Goal: Transaction & Acquisition: Purchase product/service

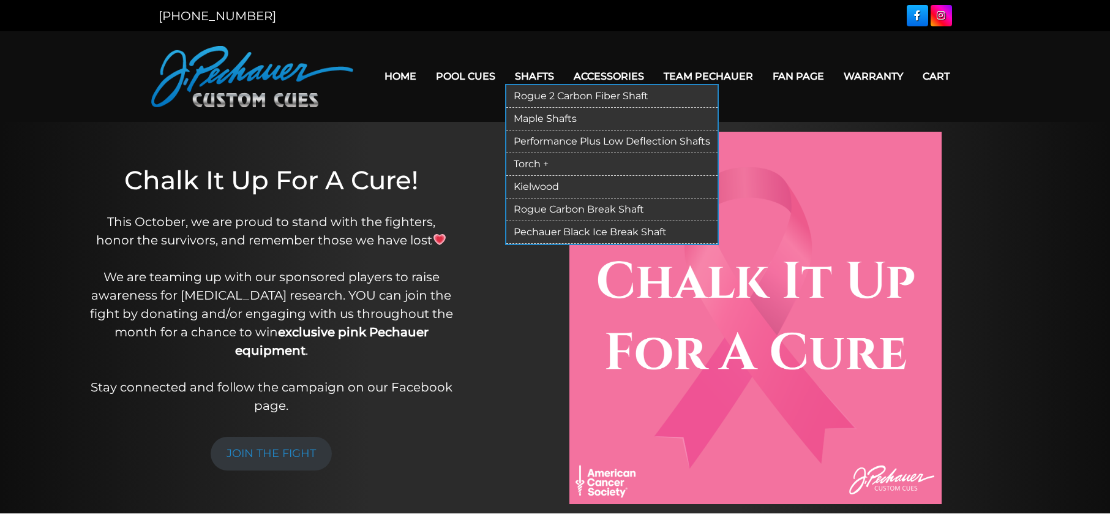
click at [558, 96] on link "Rogue 2 Carbon Fiber Shaft" at bounding box center [611, 96] width 211 height 23
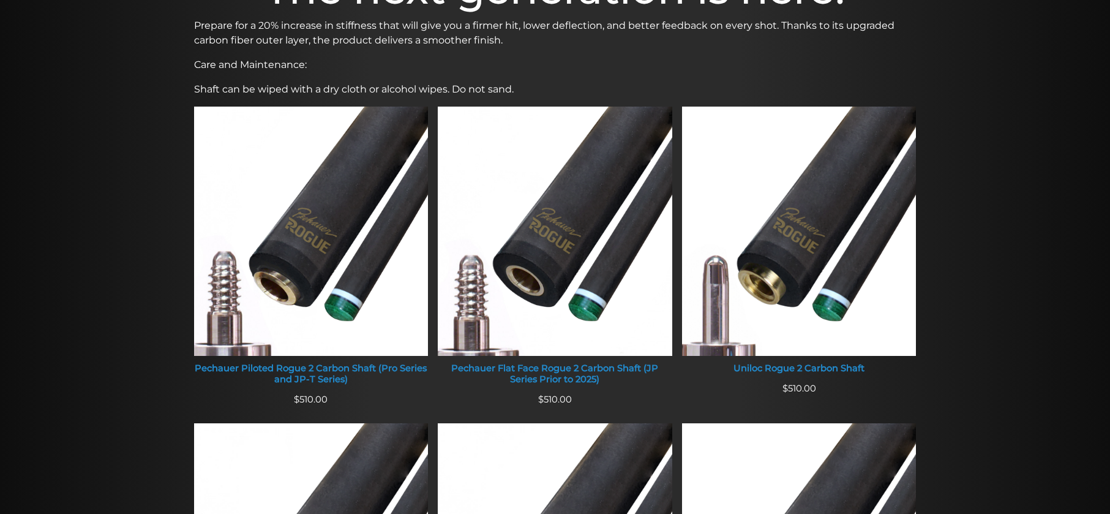
scroll to position [422, 0]
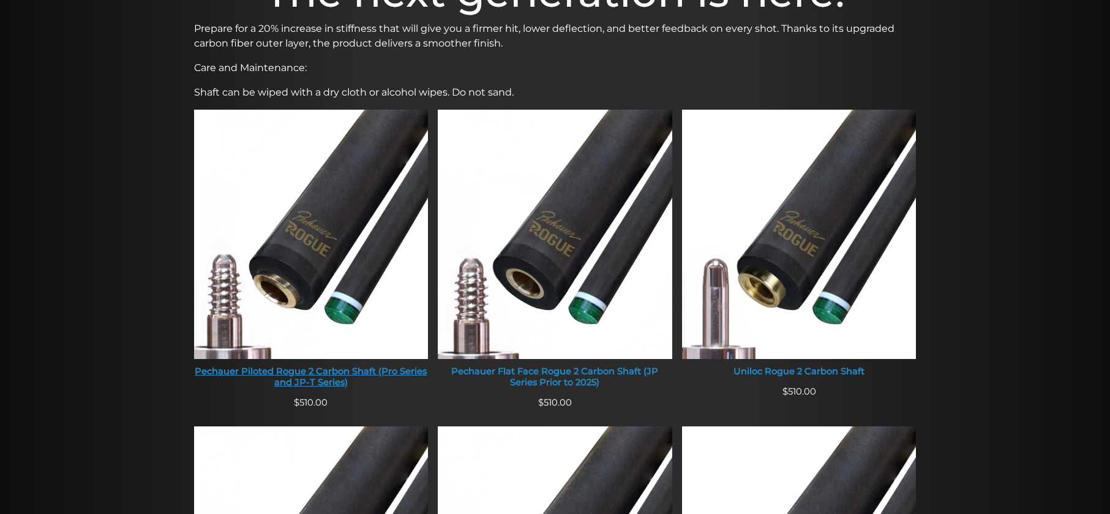
click at [302, 236] on img at bounding box center [311, 234] width 234 height 249
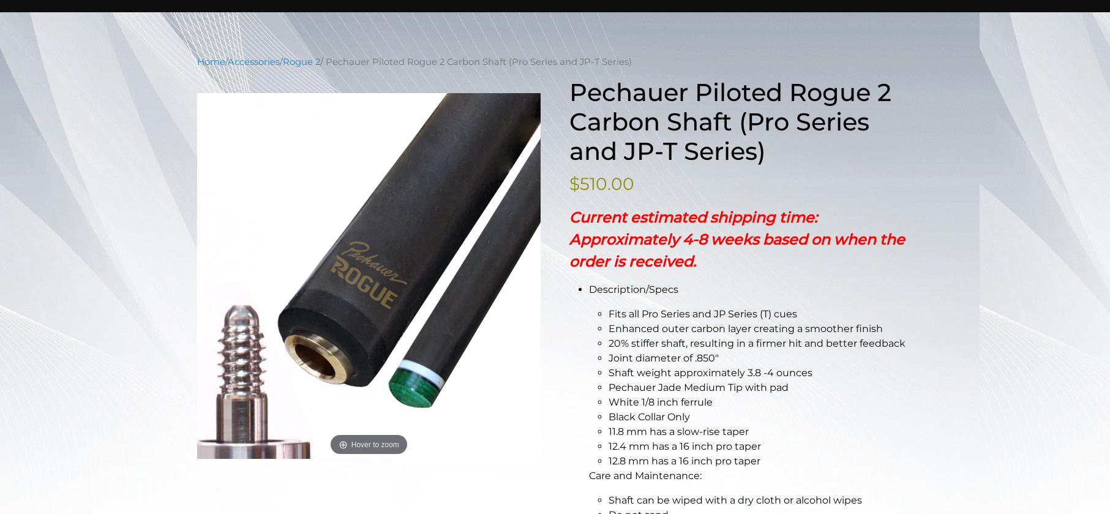
scroll to position [122, 0]
